Goal: Transaction & Acquisition: Book appointment/travel/reservation

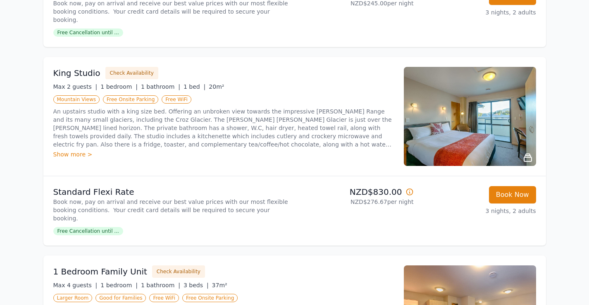
scroll to position [468, 0]
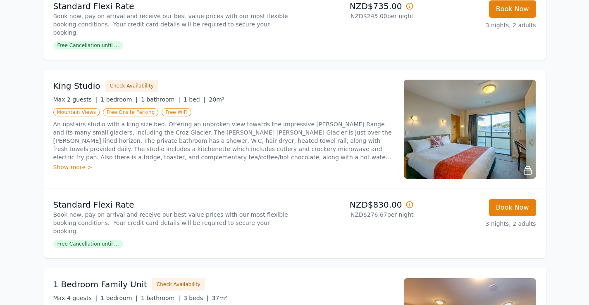
click at [467, 132] on img at bounding box center [470, 129] width 132 height 99
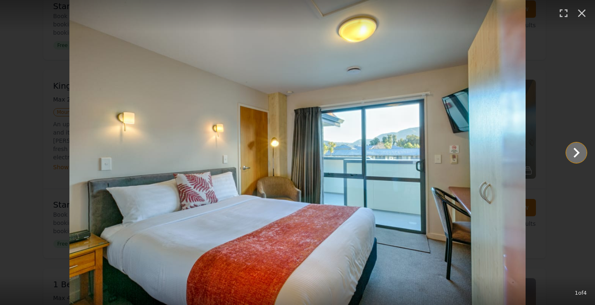
click at [575, 150] on icon "Show slide 2 of 4" at bounding box center [576, 153] width 6 height 10
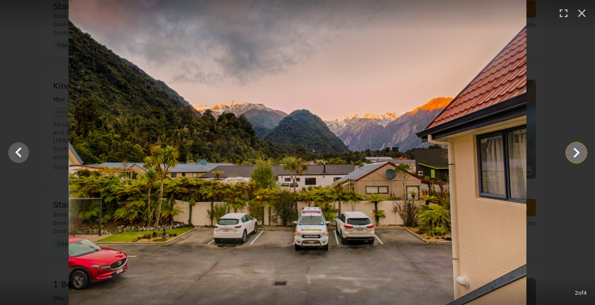
click at [575, 150] on icon "Show slide 3 of 4" at bounding box center [576, 153] width 6 height 10
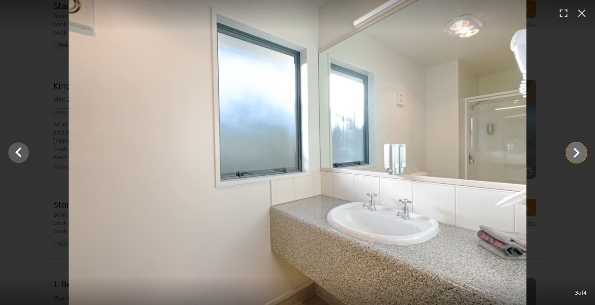
click at [575, 150] on icon "Show slide 4 of 4" at bounding box center [576, 153] width 6 height 10
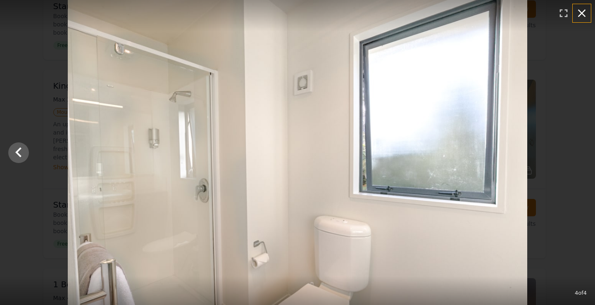
click at [579, 9] on icon "button" at bounding box center [581, 13] width 13 height 13
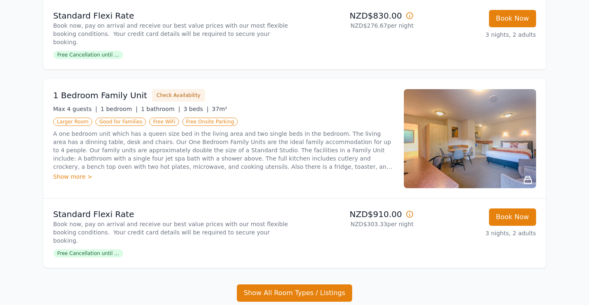
scroll to position [661, 0]
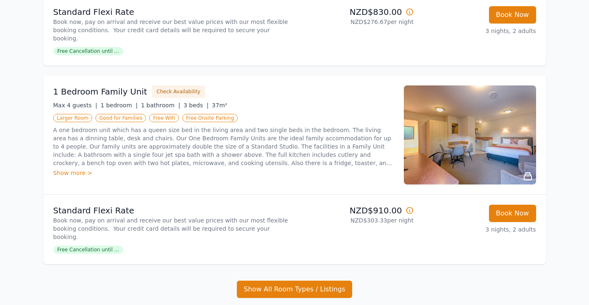
click at [474, 120] on img at bounding box center [470, 134] width 132 height 99
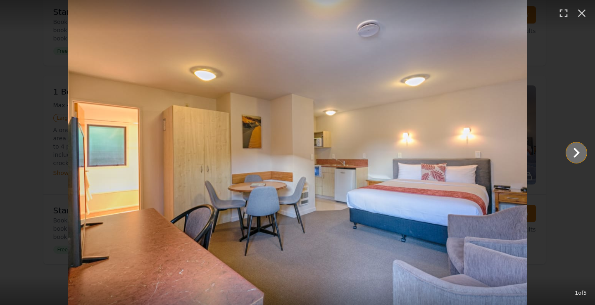
click at [576, 152] on icon "Show slide 2 of 5" at bounding box center [576, 153] width 20 height 20
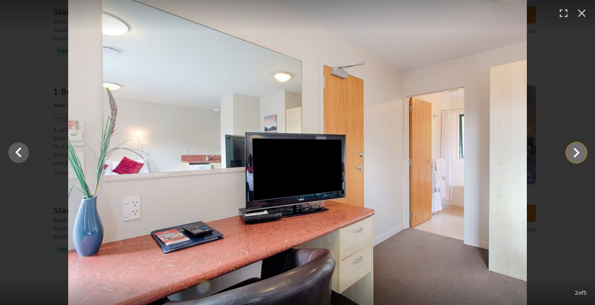
click at [576, 152] on icon "Show slide 3 of 5" at bounding box center [576, 153] width 20 height 20
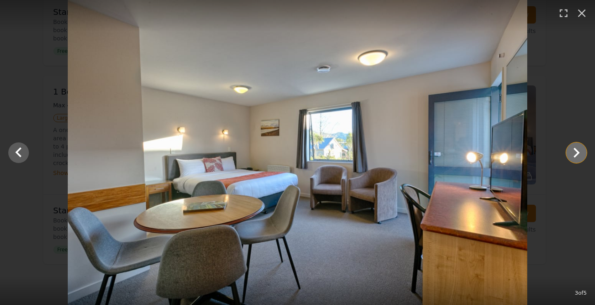
click at [576, 152] on icon "Show slide 4 of 5" at bounding box center [576, 153] width 20 height 20
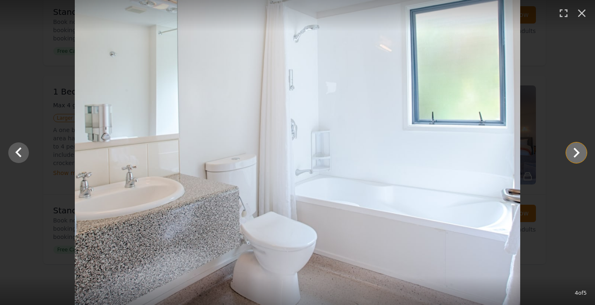
click at [576, 152] on icon "Show slide 5 of 5" at bounding box center [576, 153] width 20 height 20
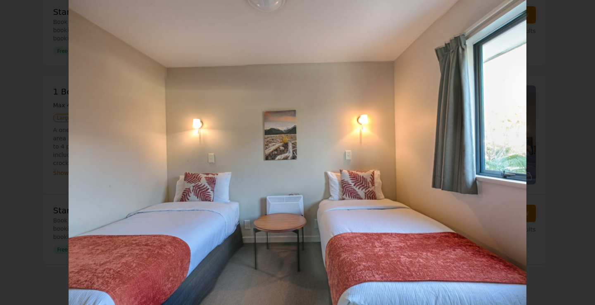
click at [576, 152] on div at bounding box center [297, 152] width 595 height 305
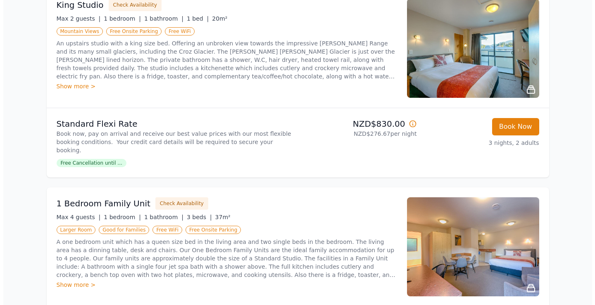
scroll to position [551, 0]
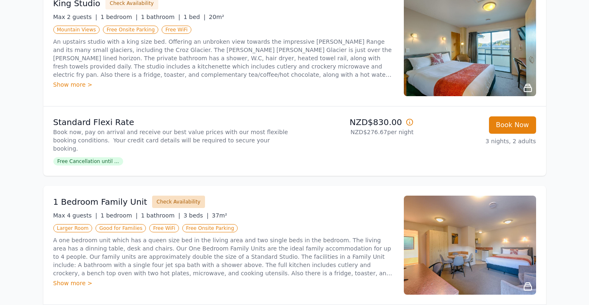
click at [152, 196] on button "Check Availability" at bounding box center [178, 202] width 53 height 12
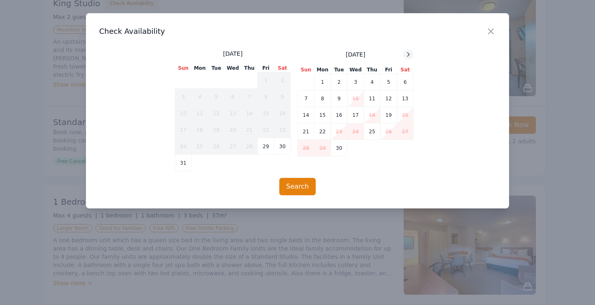
click at [411, 55] on icon at bounding box center [408, 54] width 7 height 7
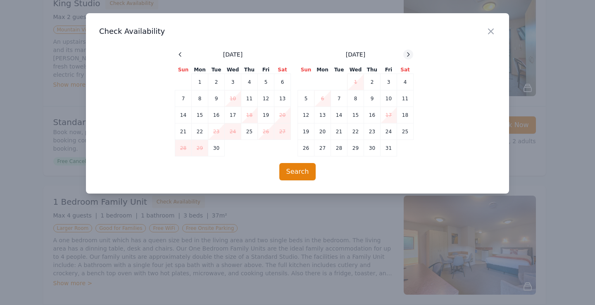
click at [411, 55] on icon at bounding box center [408, 54] width 7 height 7
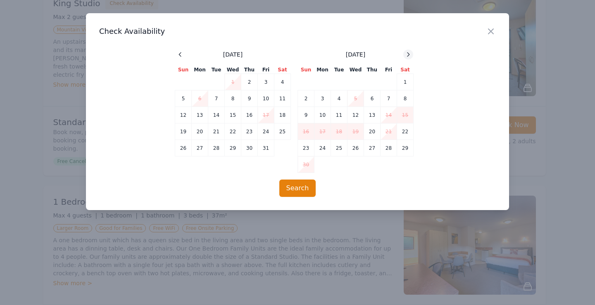
click at [411, 55] on icon at bounding box center [408, 54] width 7 height 7
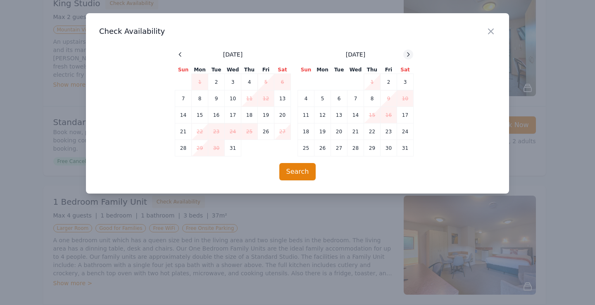
click at [411, 55] on icon at bounding box center [408, 54] width 7 height 7
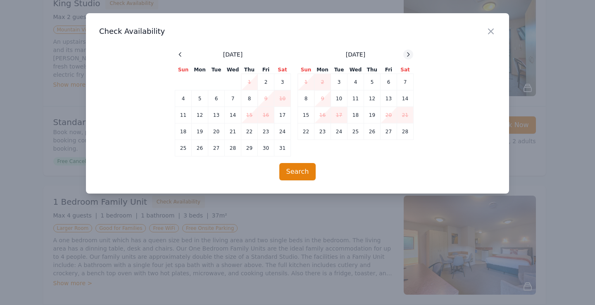
click at [411, 55] on icon at bounding box center [408, 54] width 7 height 7
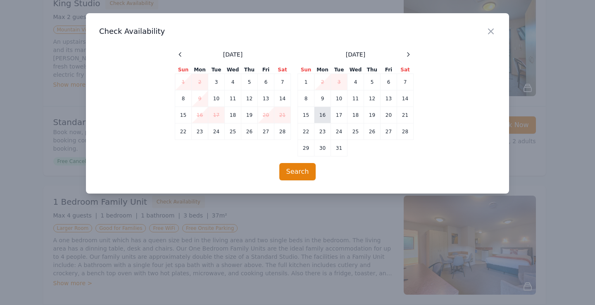
click at [323, 110] on td "16" at bounding box center [322, 115] width 17 height 17
click at [368, 118] on td "19" at bounding box center [372, 115] width 17 height 17
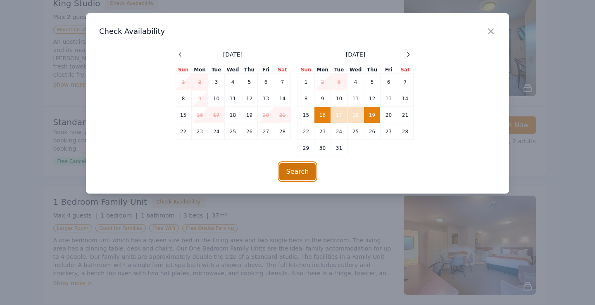
click at [295, 173] on button "Search" at bounding box center [297, 171] width 37 height 17
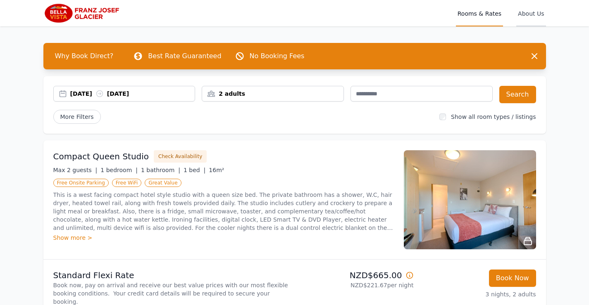
click at [525, 14] on span "About Us" at bounding box center [530, 13] width 29 height 26
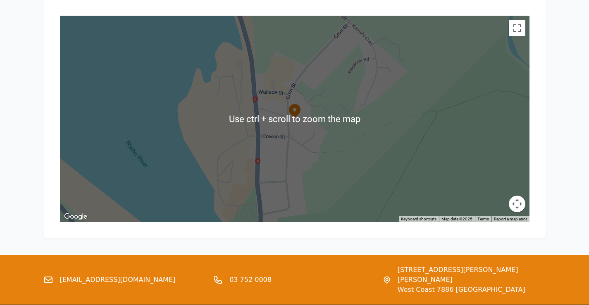
scroll to position [917, 0]
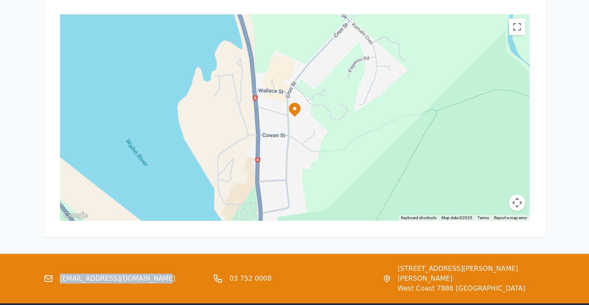
drag, startPoint x: 141, startPoint y: 230, endPoint x: 59, endPoint y: 231, distance: 81.8
click at [59, 264] on div "[EMAIL_ADDRESS][DOMAIN_NAME]" at bounding box center [124, 279] width 163 height 30
copy link "[EMAIL_ADDRESS][DOMAIN_NAME]"
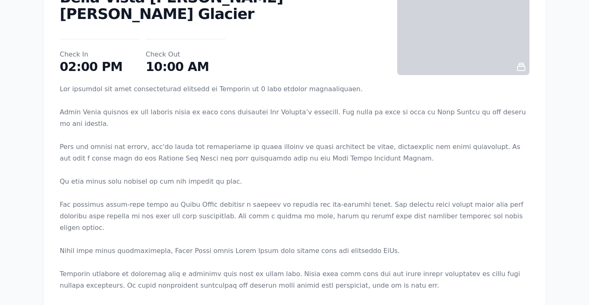
scroll to position [0, 0]
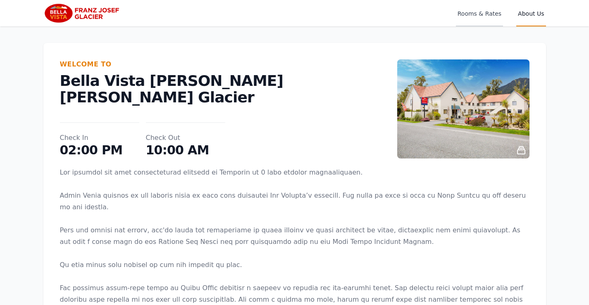
click at [470, 15] on span "Rooms & Rates" at bounding box center [479, 13] width 47 height 26
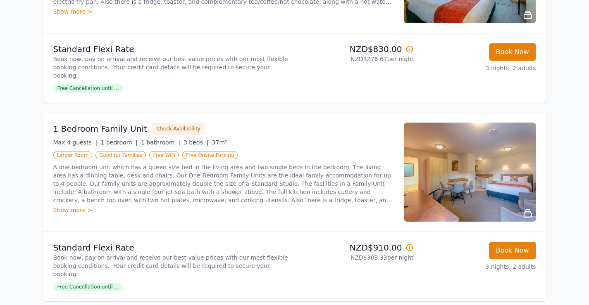
scroll to position [633, 0]
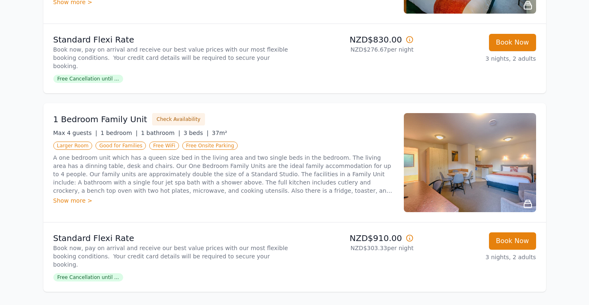
click at [462, 153] on img at bounding box center [470, 162] width 132 height 99
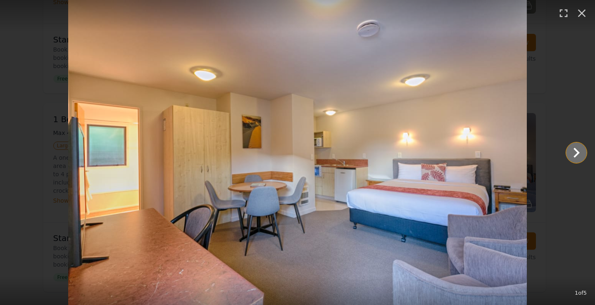
click at [574, 152] on icon "Show slide 2 of 5" at bounding box center [576, 153] width 20 height 20
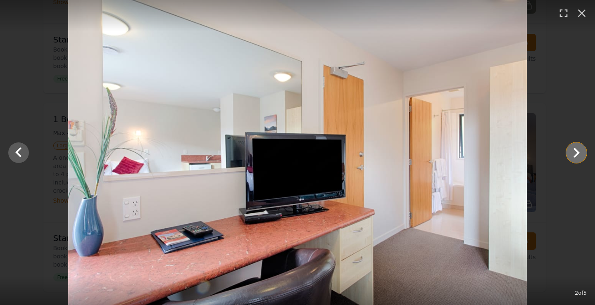
click at [574, 152] on icon "Show slide 3 of 5" at bounding box center [576, 153] width 20 height 20
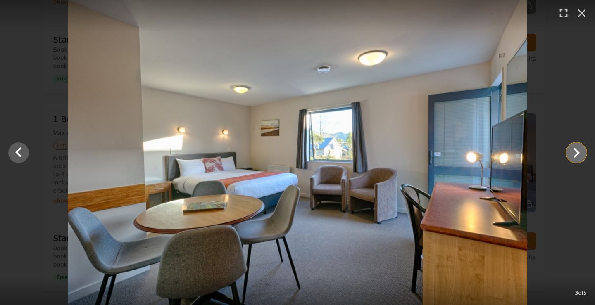
click at [574, 152] on icon "Show slide 4 of 5" at bounding box center [576, 153] width 20 height 20
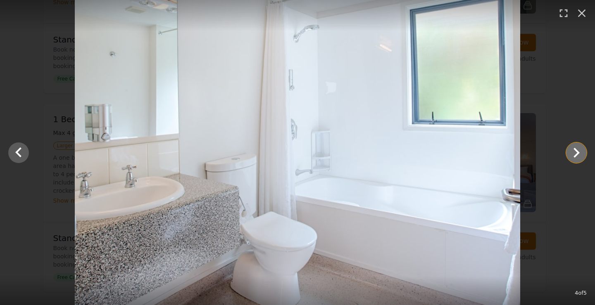
click at [574, 152] on icon "Show slide 5 of 5" at bounding box center [576, 153] width 20 height 20
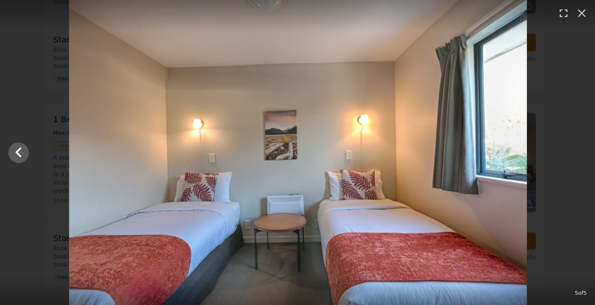
click at [574, 152] on div at bounding box center [297, 152] width 595 height 305
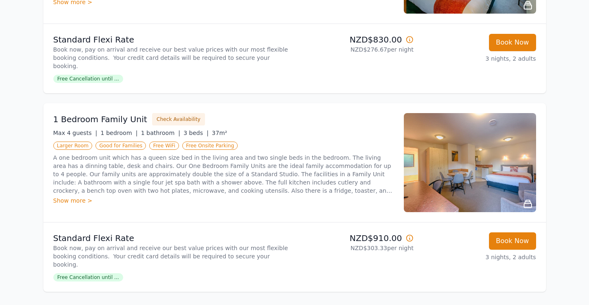
click at [71, 197] on div "Show more >" at bounding box center [223, 201] width 340 height 8
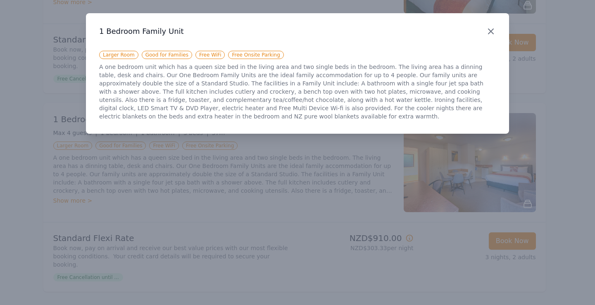
click at [493, 29] on icon "button" at bounding box center [490, 31] width 5 height 5
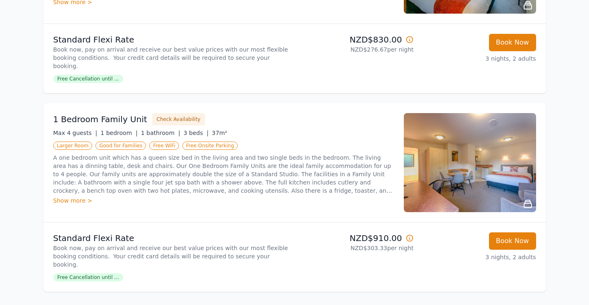
click at [72, 197] on div "Show more >" at bounding box center [223, 201] width 340 height 8
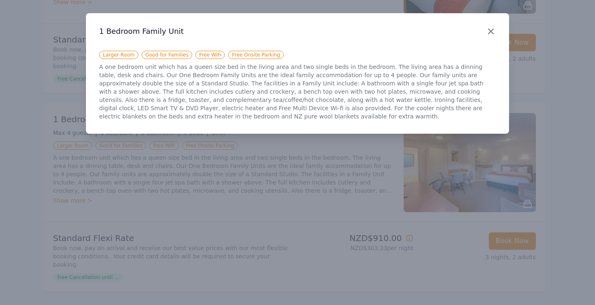
click at [493, 33] on icon "button" at bounding box center [491, 31] width 10 height 10
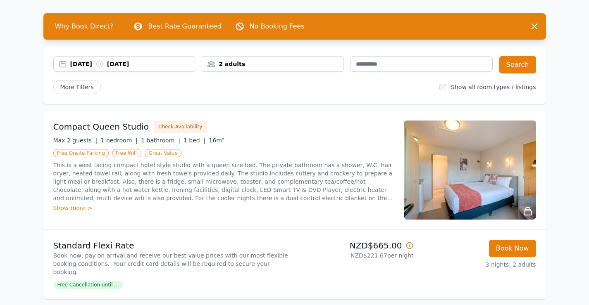
scroll to position [0, 0]
